Goal: Find contact information: Obtain details needed to contact an individual or organization

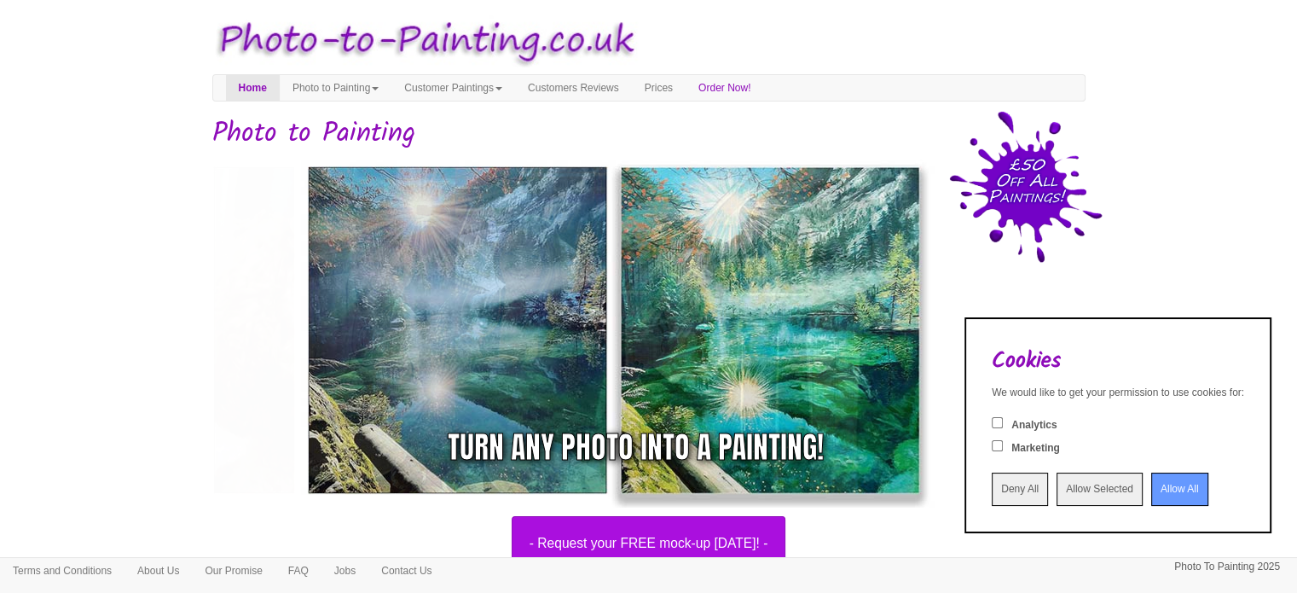
click at [991, 490] on input "Deny All" at bounding box center [1019, 488] width 56 height 33
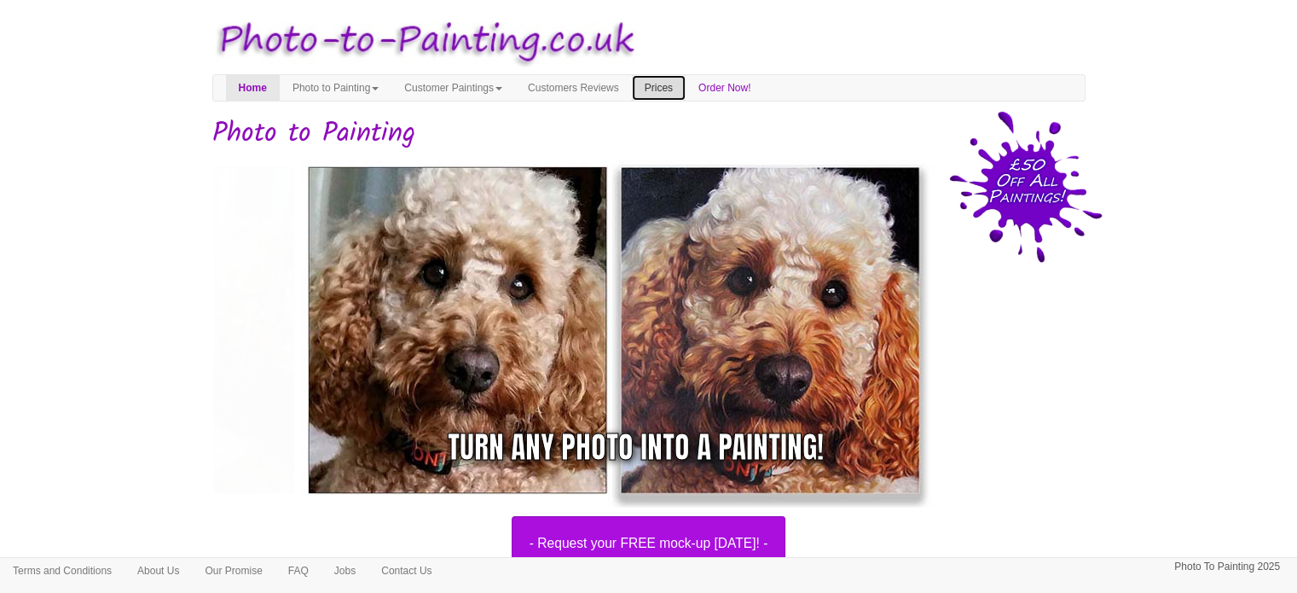
click at [685, 85] on link "Prices" at bounding box center [659, 88] width 54 height 26
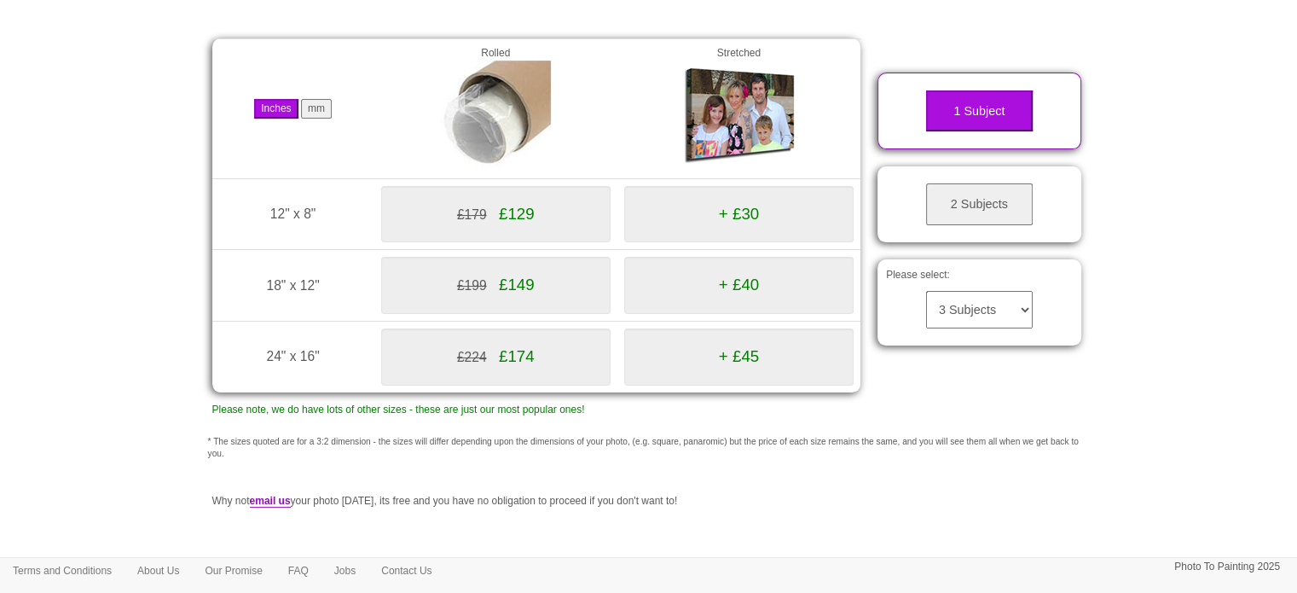
scroll to position [257, 0]
click at [997, 308] on select "3 Subjects 4 Subjects 5 Subjects 6 Subjects 7 Subjects 8 Subjects 9 Subjects 10…" at bounding box center [979, 311] width 107 height 38
click at [926, 292] on select "3 Subjects 4 Subjects 5 Subjects 6 Subjects 7 Subjects 8 Subjects 9 Subjects 10…" at bounding box center [979, 311] width 107 height 38
click at [975, 310] on select "3 Subjects 4 Subjects 5 Subjects 6 Subjects 7 Subjects 8 Subjects 9 Subjects 10…" at bounding box center [979, 311] width 107 height 38
click at [926, 292] on select "3 Subjects 4 Subjects 5 Subjects 6 Subjects 7 Subjects 8 Subjects 9 Subjects 10…" at bounding box center [979, 311] width 107 height 38
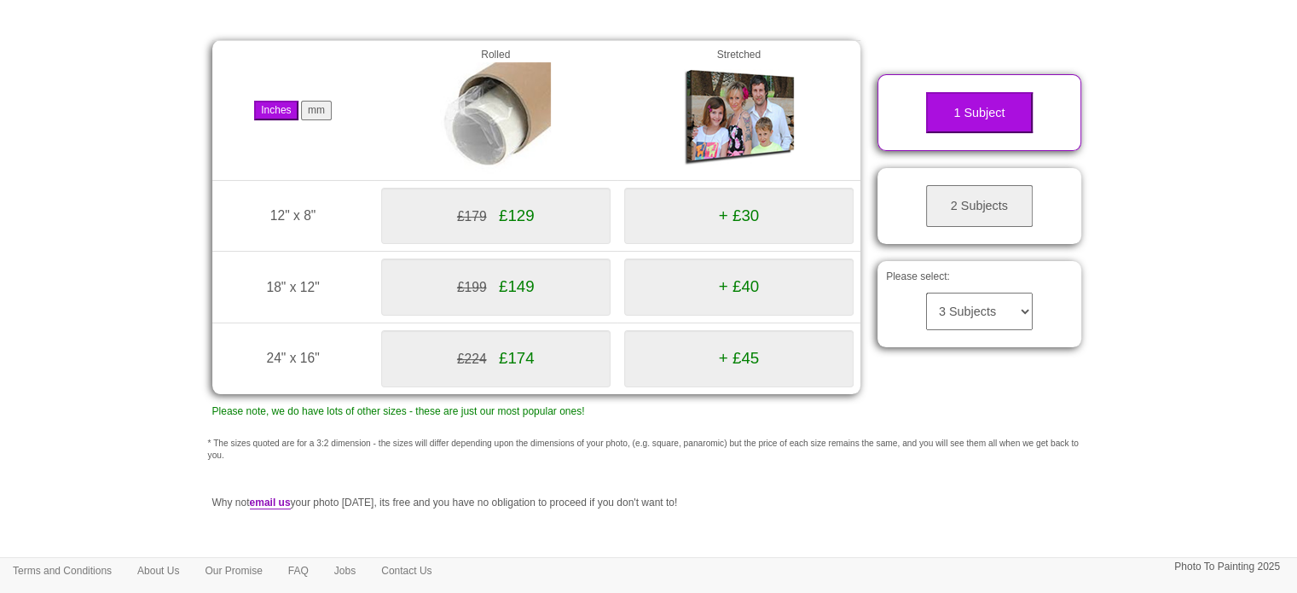
click at [999, 201] on button "2 Subjects" at bounding box center [979, 206] width 107 height 42
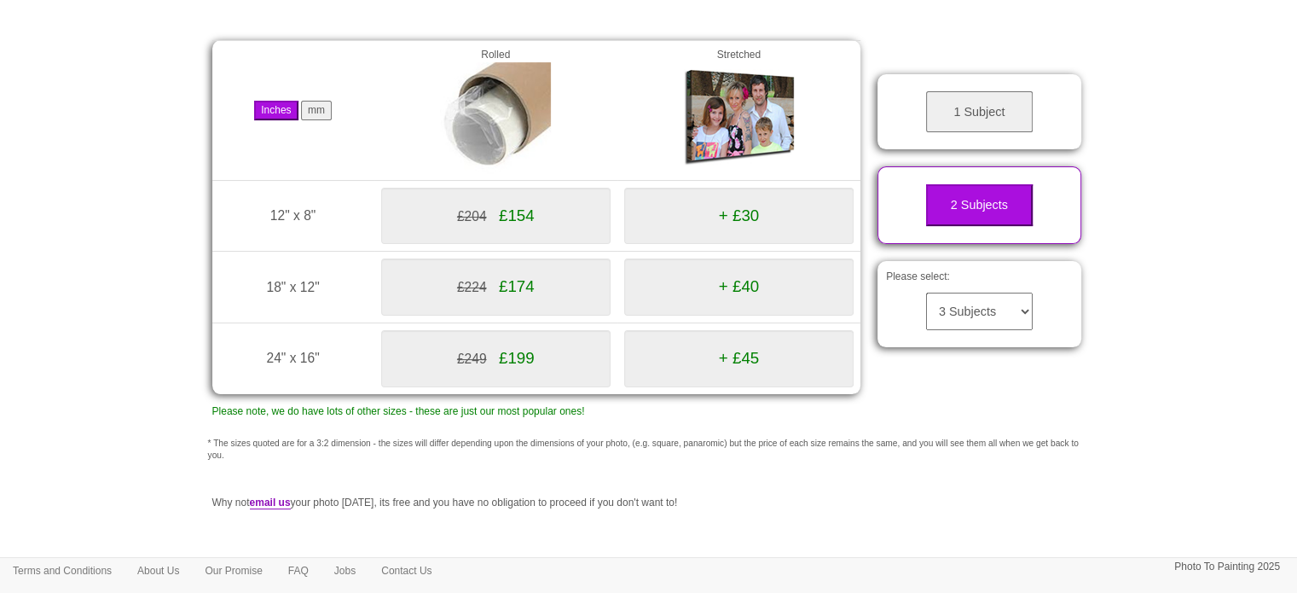
click at [964, 311] on select "3 Subjects 4 Subjects 5 Subjects 6 Subjects 7 Subjects 8 Subjects 9 Subjects 10…" at bounding box center [979, 311] width 107 height 38
select select "4"
click at [926, 292] on select "3 Subjects 4 Subjects 5 Subjects 6 Subjects 7 Subjects 8 Subjects 9 Subjects 10…" at bounding box center [979, 311] width 107 height 38
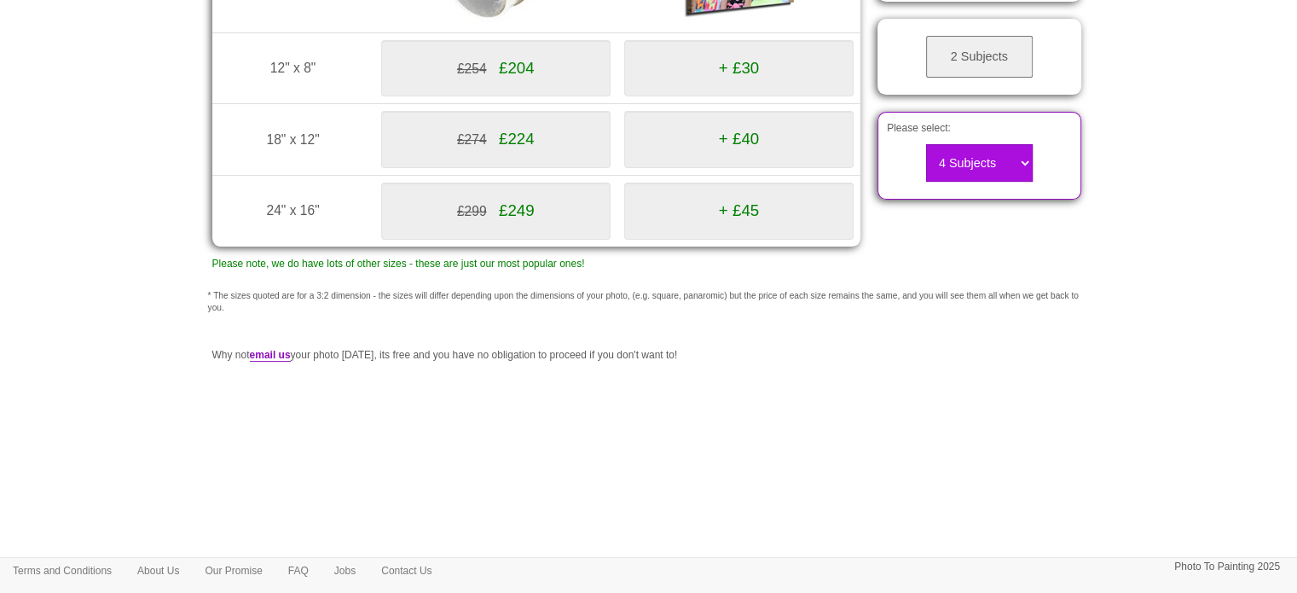
scroll to position [0, 0]
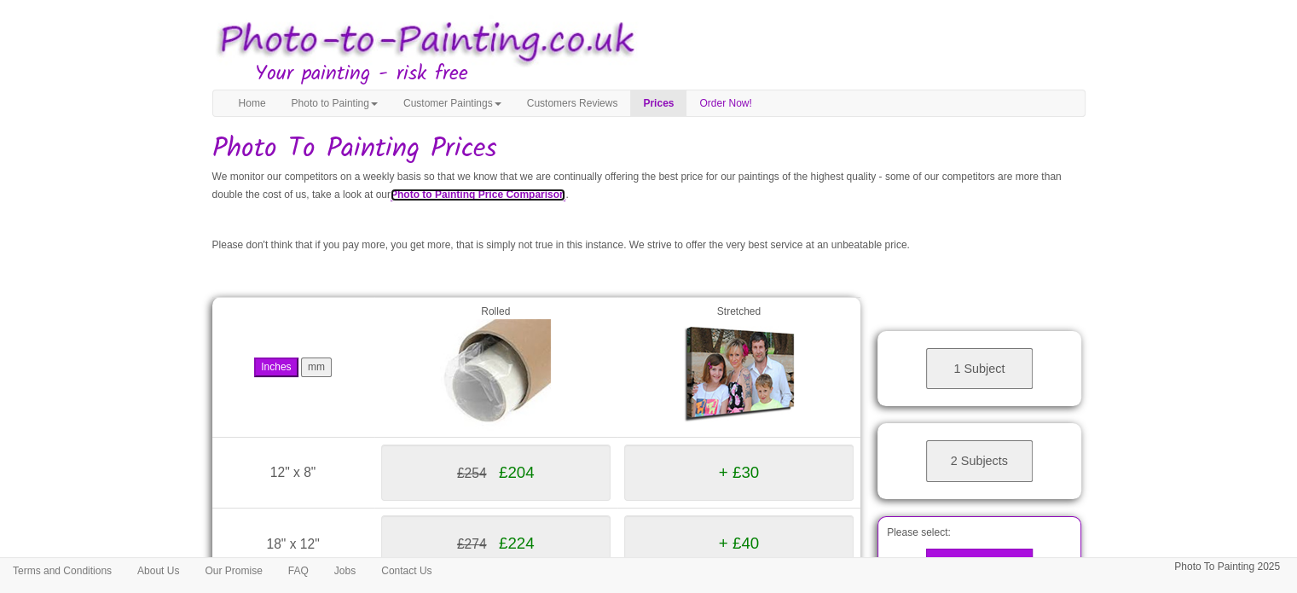
click at [565, 199] on link "Photo to Painting Price Comparison" at bounding box center [477, 194] width 175 height 13
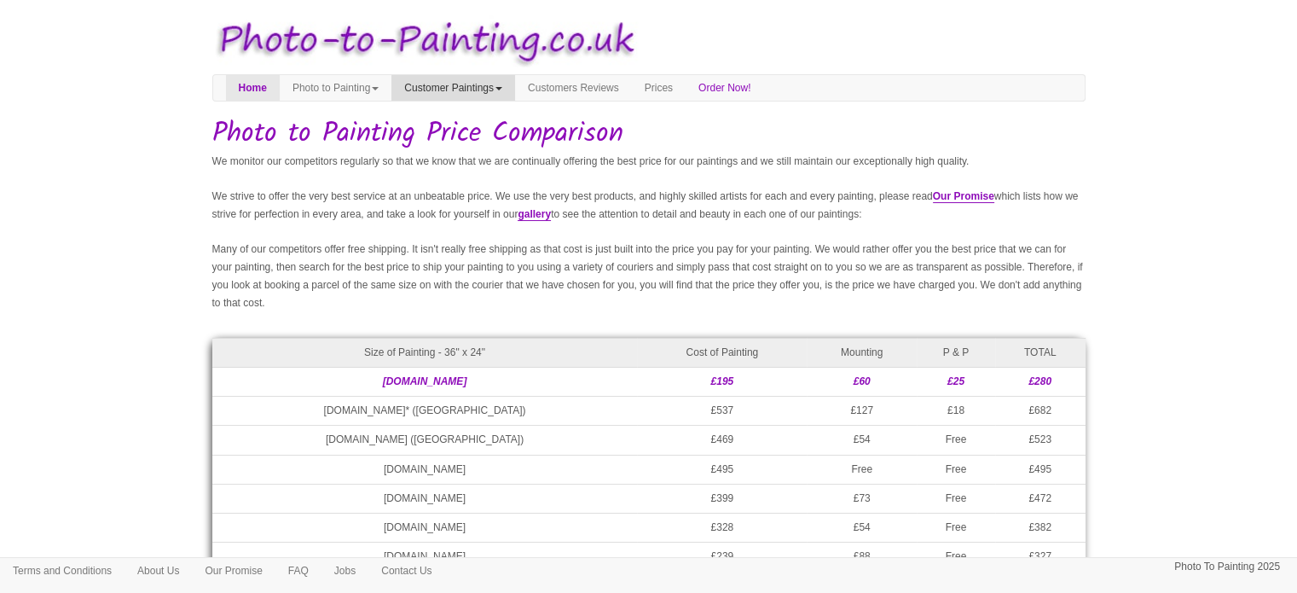
click at [477, 82] on link "Customer Paintings" at bounding box center [453, 88] width 124 height 26
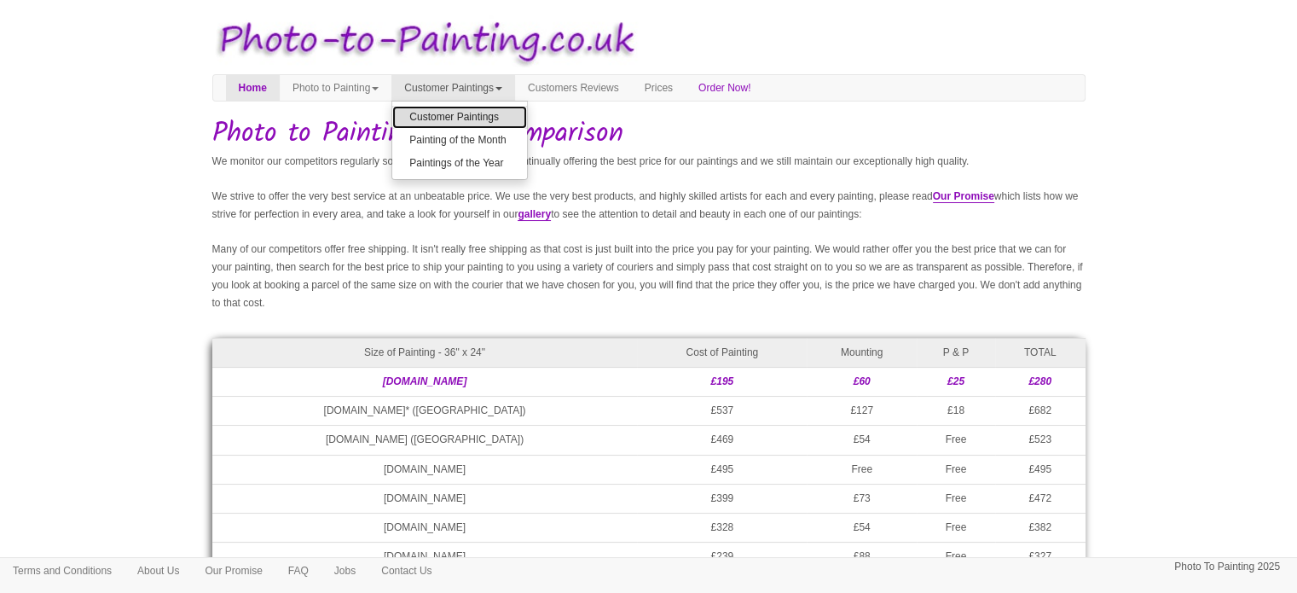
click at [460, 118] on link "Customer Paintings" at bounding box center [459, 117] width 135 height 23
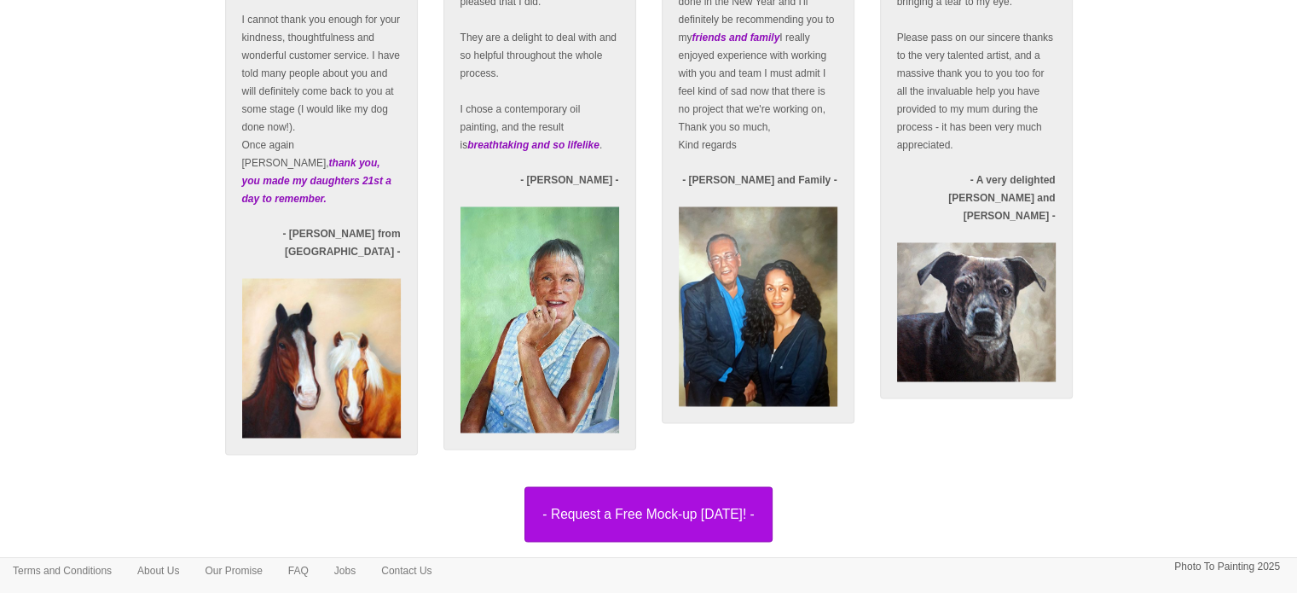
scroll to position [2929, 0]
click at [431, 564] on link "Contact Us" at bounding box center [406, 571] width 76 height 26
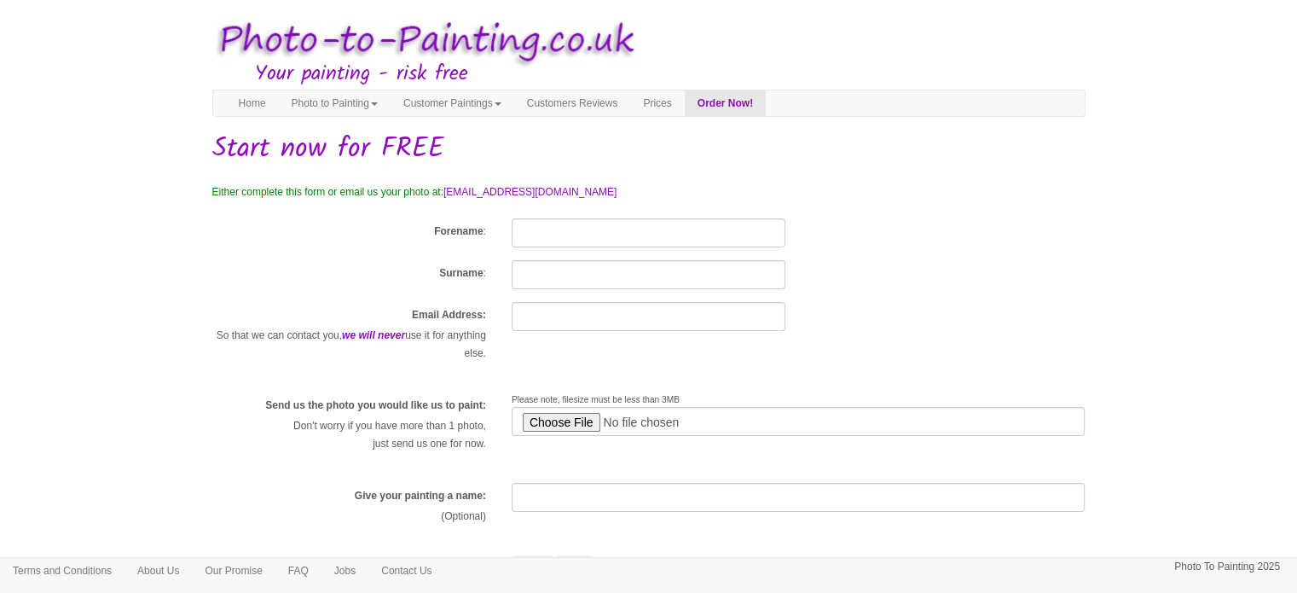
drag, startPoint x: 706, startPoint y: 192, endPoint x: 481, endPoint y: 199, distance: 225.2
click at [481, 199] on p "Either complete this form or email us your photo at: [EMAIL_ADDRESS][DOMAIN_NAM…" at bounding box center [648, 192] width 873 height 18
copy link "[EMAIL_ADDRESS][DOMAIN_NAME]"
